Goal: Find specific page/section

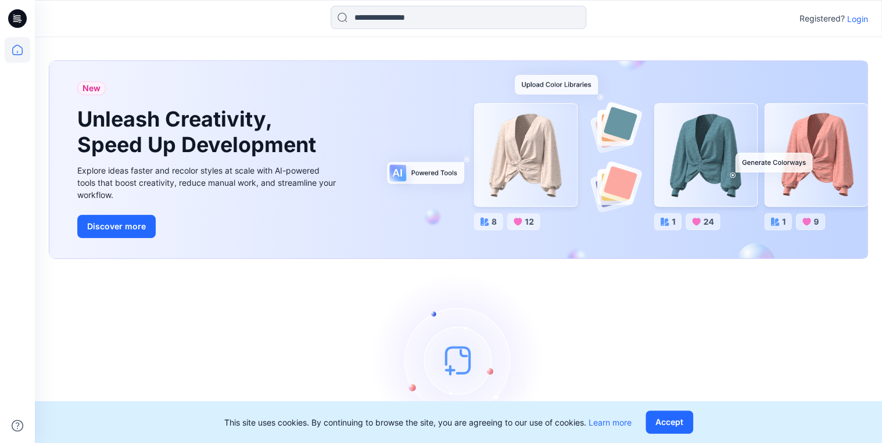
click at [859, 20] on p "Login" at bounding box center [857, 19] width 21 height 12
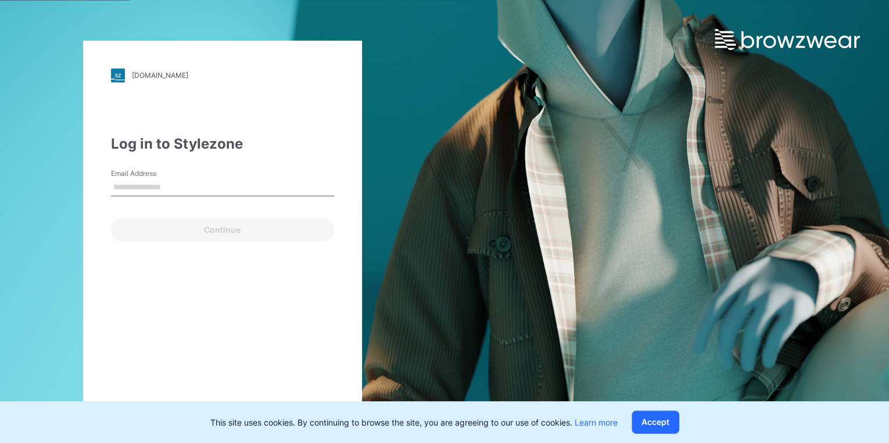
click at [137, 182] on input "Email Address" at bounding box center [222, 187] width 223 height 17
type input "**********"
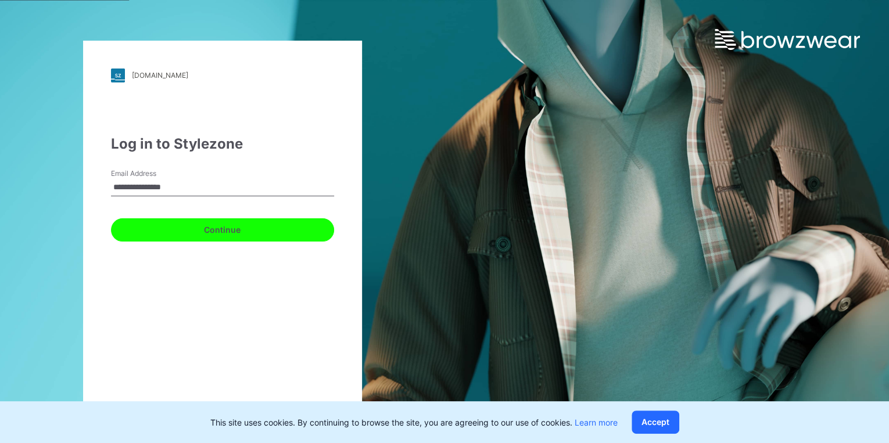
click at [163, 238] on button "Continue" at bounding box center [222, 230] width 223 height 23
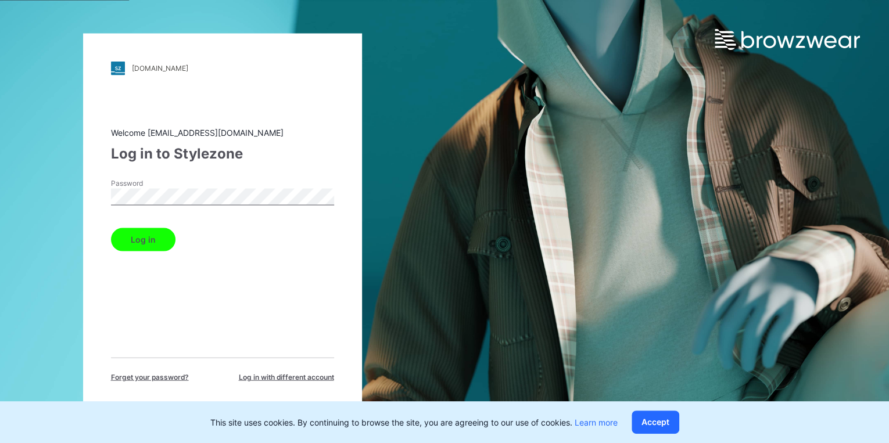
click at [143, 235] on button "Log in" at bounding box center [143, 239] width 65 height 23
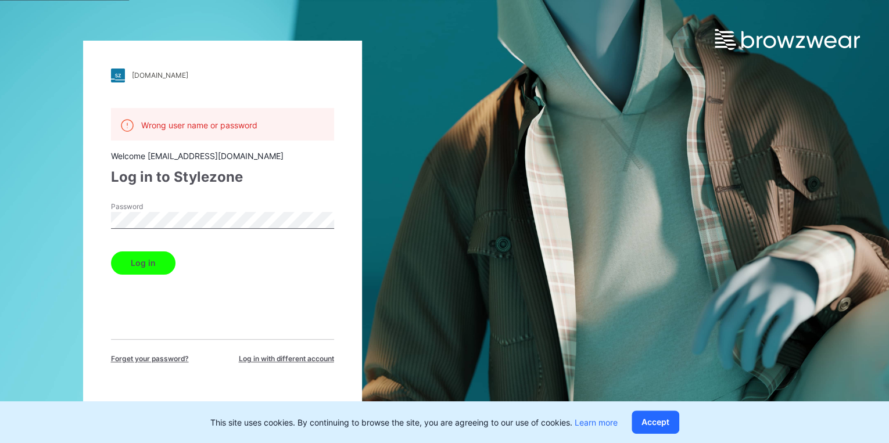
click at [98, 220] on div "[DOMAIN_NAME] Loading... Wrong user name or password Welcome [EMAIL_ADDRESS][DO…" at bounding box center [222, 222] width 279 height 363
click at [122, 265] on button "Log in" at bounding box center [143, 263] width 65 height 23
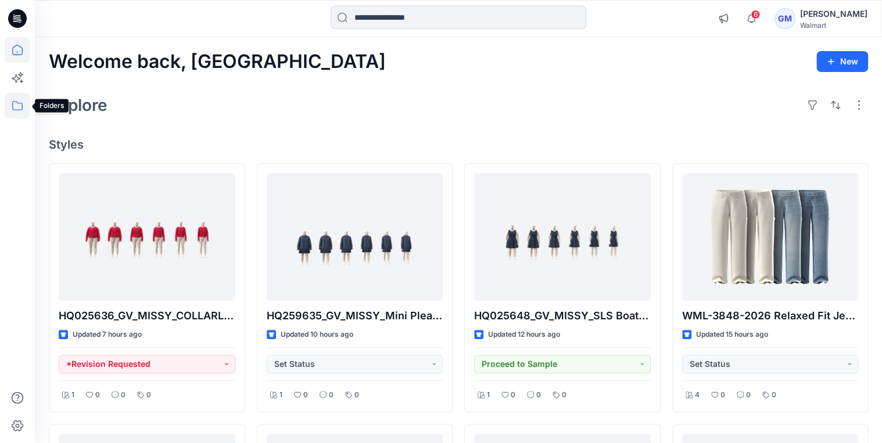
click at [21, 108] on icon at bounding box center [18, 106] width 26 height 26
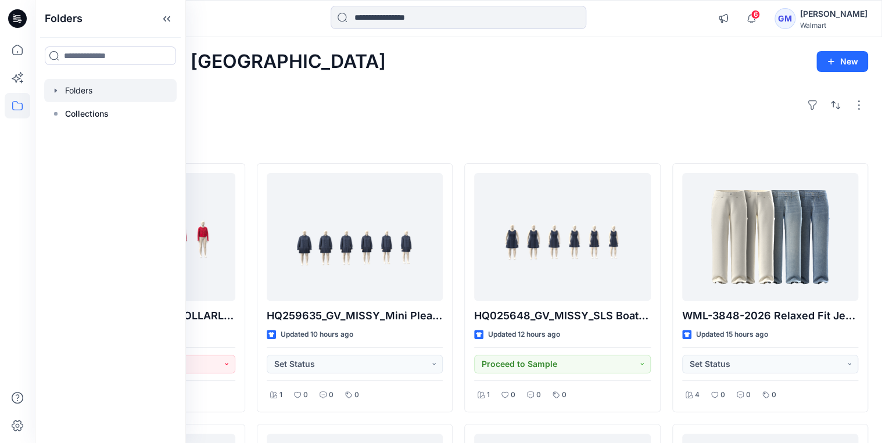
click at [73, 88] on div at bounding box center [110, 90] width 133 height 23
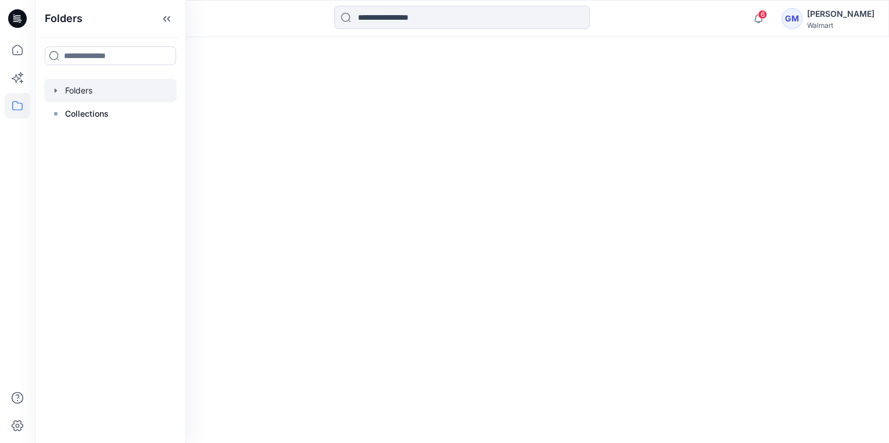
click at [59, 88] on icon "button" at bounding box center [55, 90] width 9 height 9
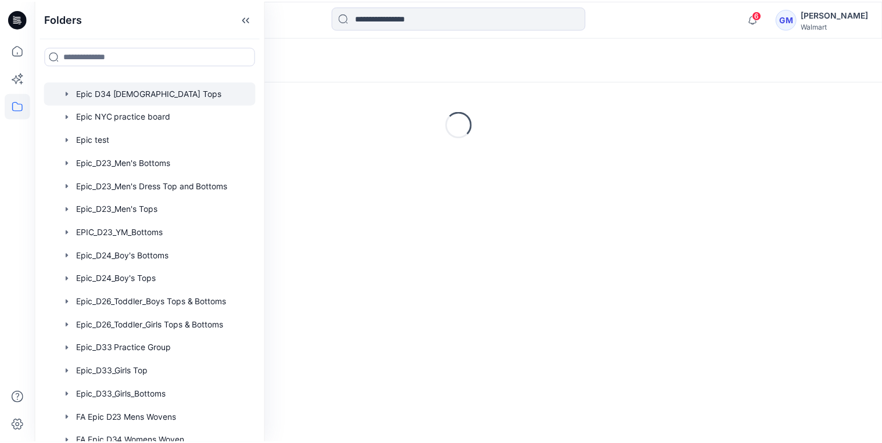
scroll to position [186, 0]
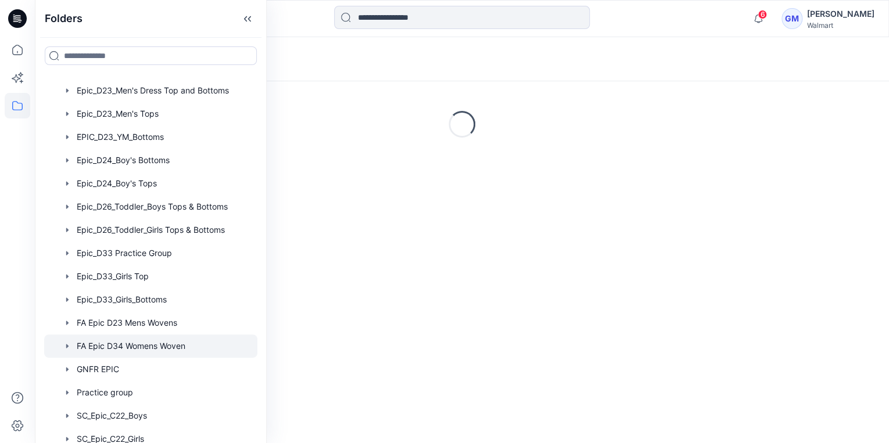
click at [128, 341] on div at bounding box center [150, 346] width 213 height 23
click at [239, 20] on icon at bounding box center [247, 18] width 19 height 19
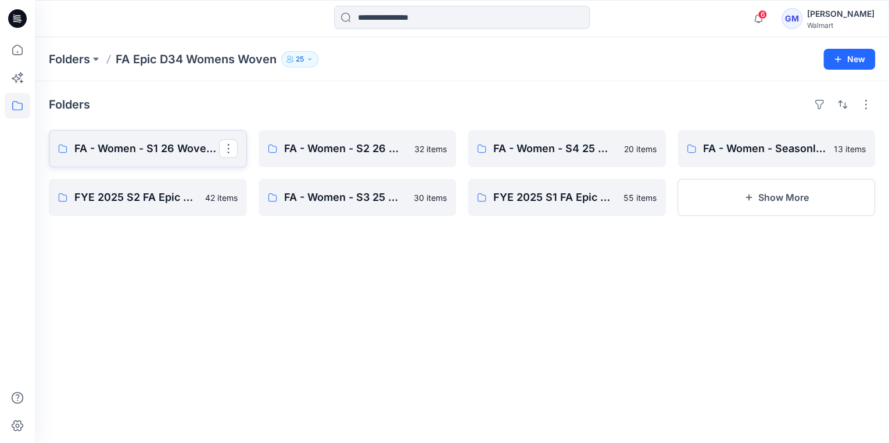
click at [170, 153] on p "FA - Women - S1 26 Woven Board" at bounding box center [146, 149] width 145 height 16
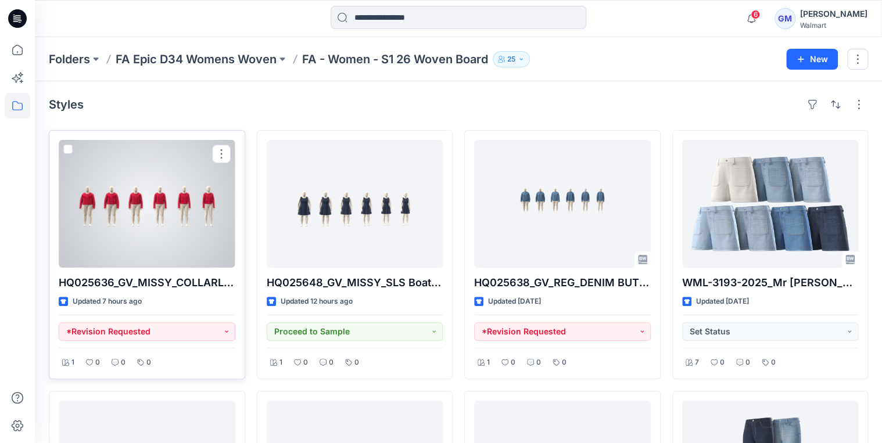
click at [162, 195] on div at bounding box center [147, 204] width 177 height 128
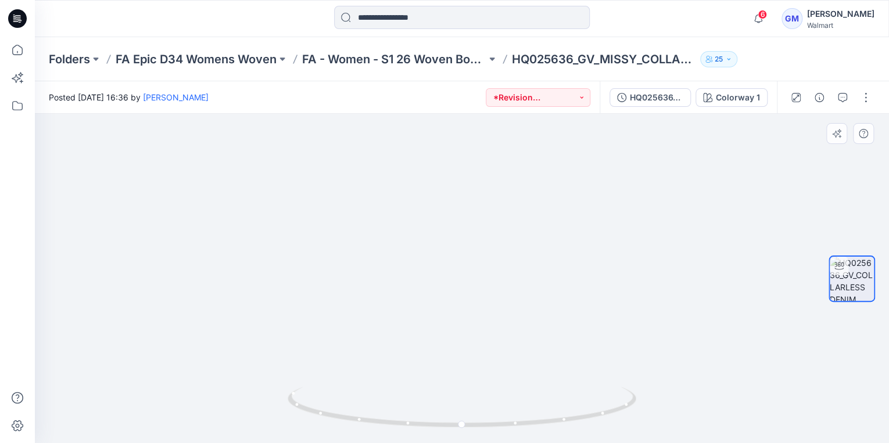
click at [298, 230] on img at bounding box center [461, 78] width 1133 height 732
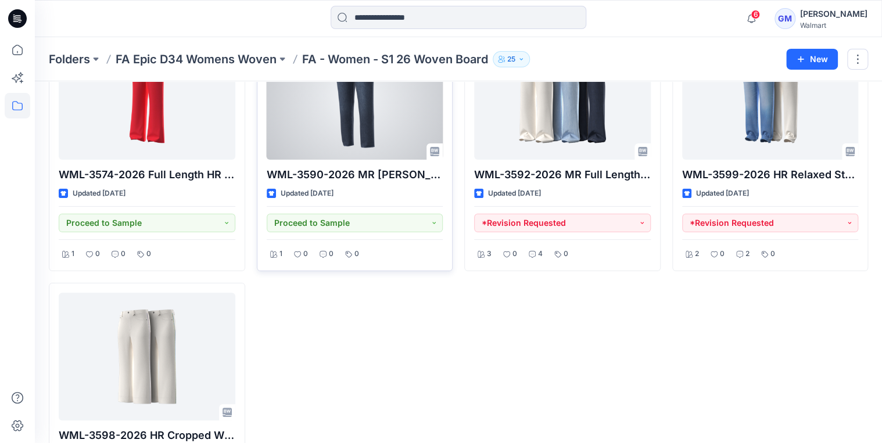
scroll to position [2139, 0]
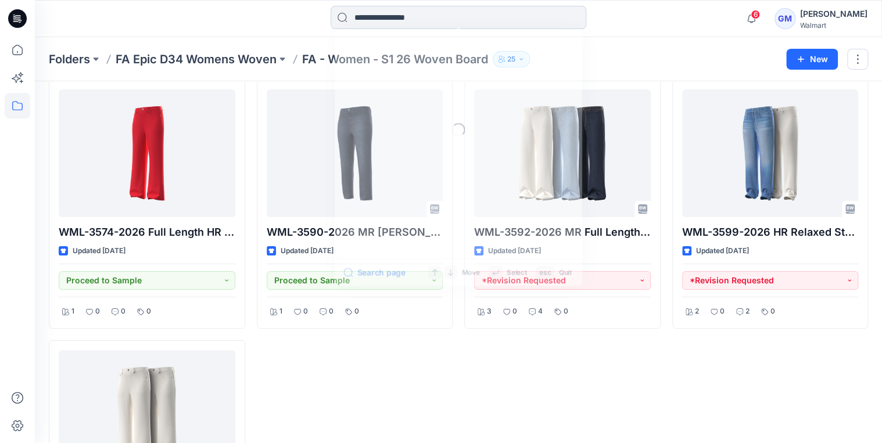
click at [381, 16] on input at bounding box center [459, 17] width 256 height 23
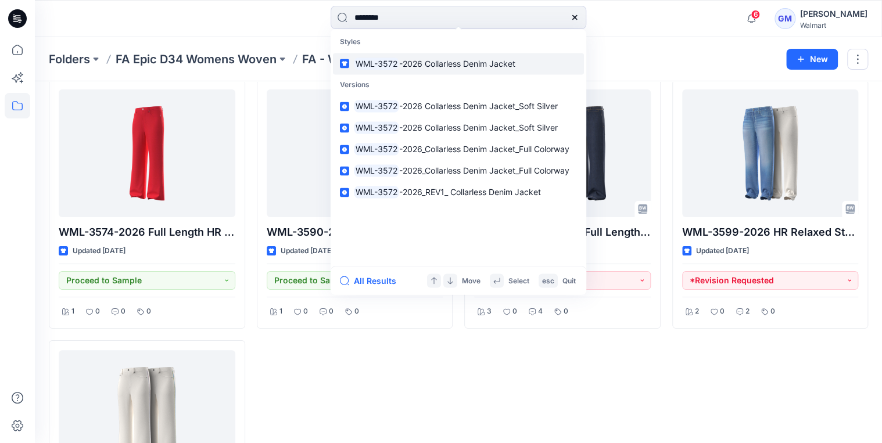
type input "********"
click at [401, 63] on span "-2026 Collarless Denim Jacket" at bounding box center [457, 64] width 116 height 10
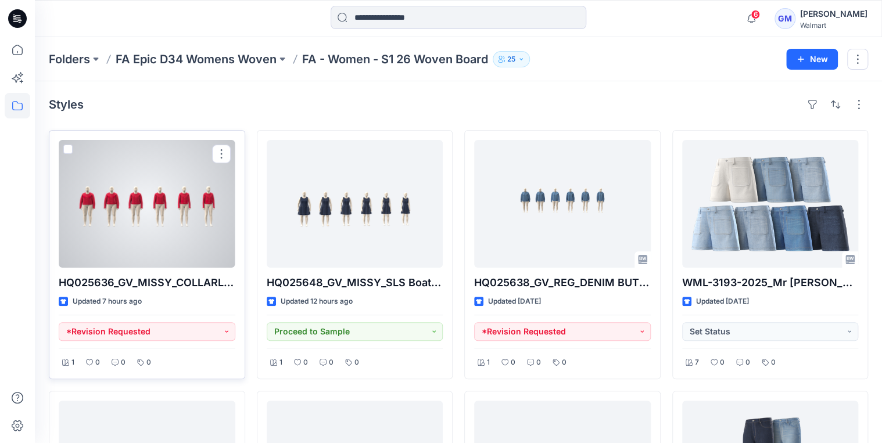
click at [149, 202] on div at bounding box center [147, 204] width 177 height 128
